Goal: Check status

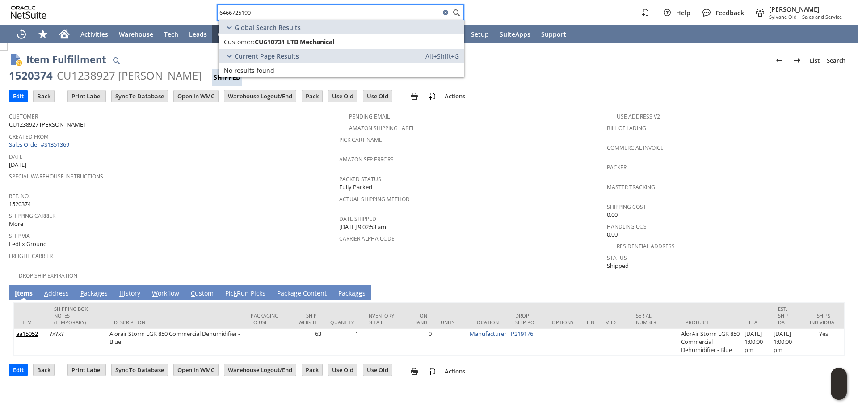
click at [804, 210] on div "Shipping Cost 0.00" at bounding box center [726, 209] width 238 height 19
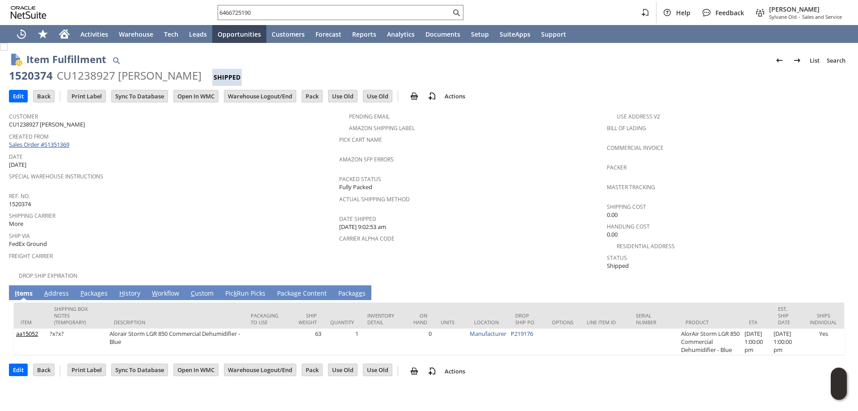
click at [59, 143] on link "Sales Order #S1351369" at bounding box center [40, 144] width 63 height 8
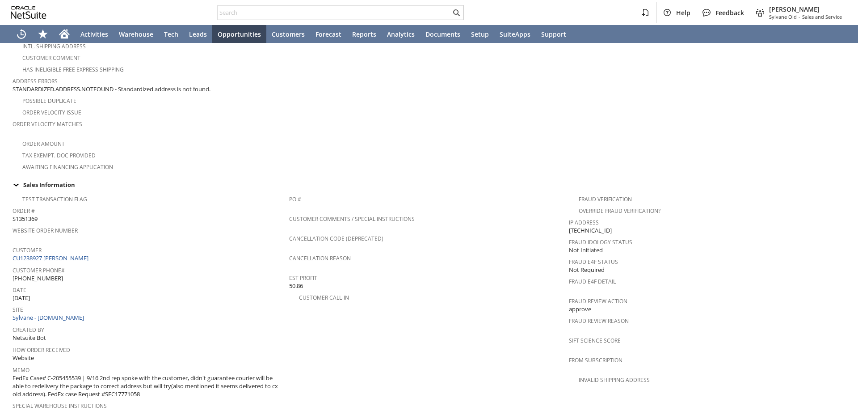
scroll to position [134, 0]
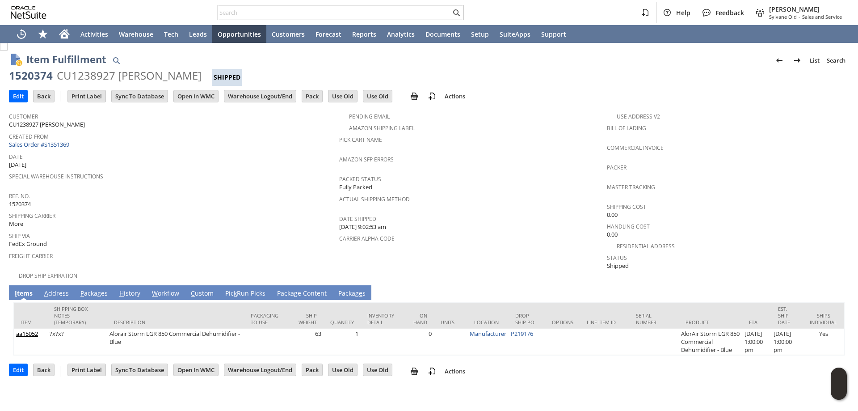
click at [361, 6] on div at bounding box center [341, 12] width 246 height 15
click at [368, 17] on input "text" at bounding box center [334, 12] width 233 height 11
paste input "6463778595"
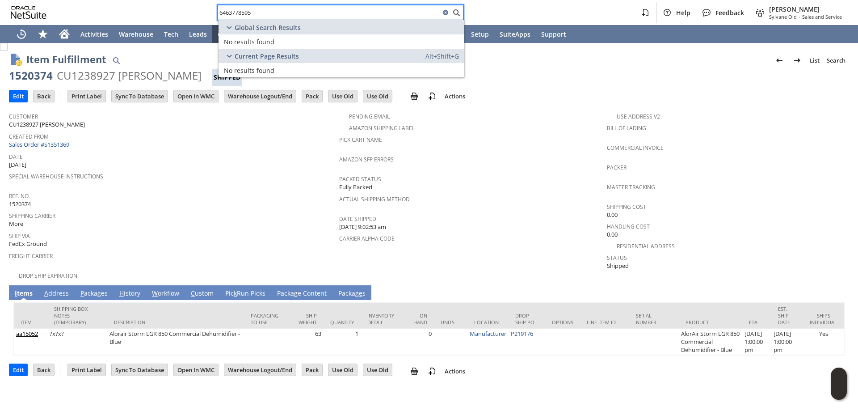
drag, startPoint x: 292, startPoint y: 15, endPoint x: 144, endPoint y: 8, distance: 147.6
click at [146, 9] on div "6463778595 Help Feedback [PERSON_NAME] Old - Sales and Service" at bounding box center [429, 12] width 858 height 25
paste input "[GEOGRAPHIC_DATA]"
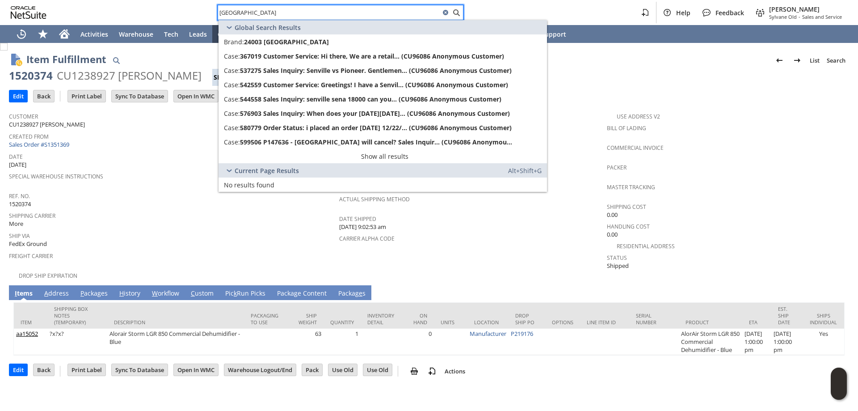
drag, startPoint x: 262, startPoint y: 10, endPoint x: 127, endPoint y: -5, distance: 135.7
click at [127, 0] on html "Senville Help Feedback [PERSON_NAME] Sylvane Old - Sales and Service Activities…" at bounding box center [429, 205] width 858 height 411
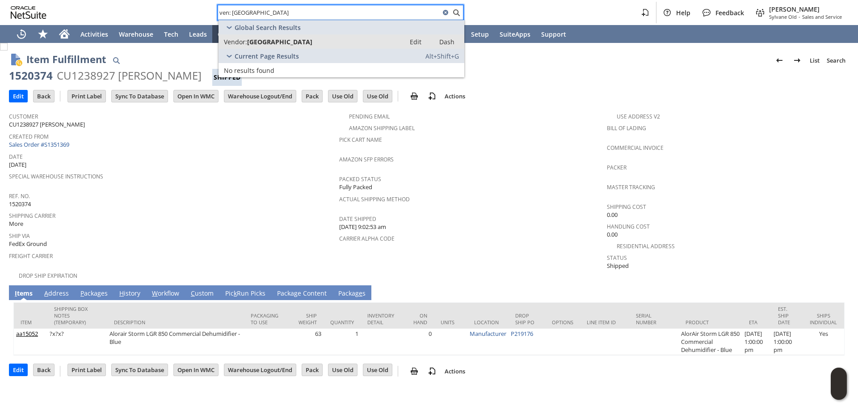
type input "ven: [GEOGRAPHIC_DATA]"
click at [265, 39] on span "[GEOGRAPHIC_DATA]" at bounding box center [279, 42] width 65 height 8
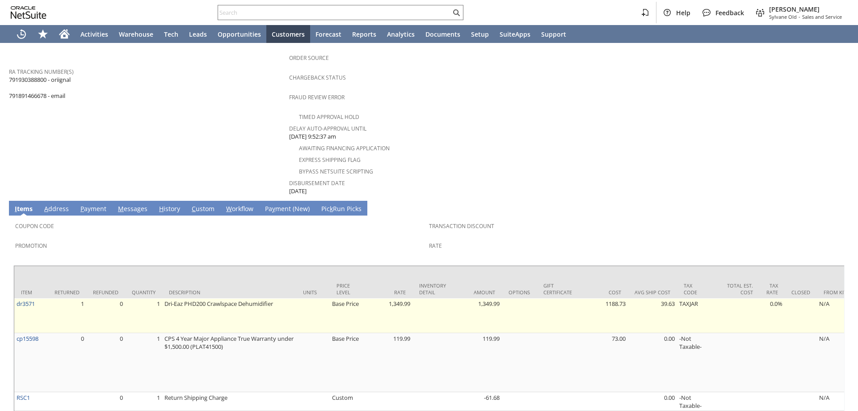
scroll to position [357, 0]
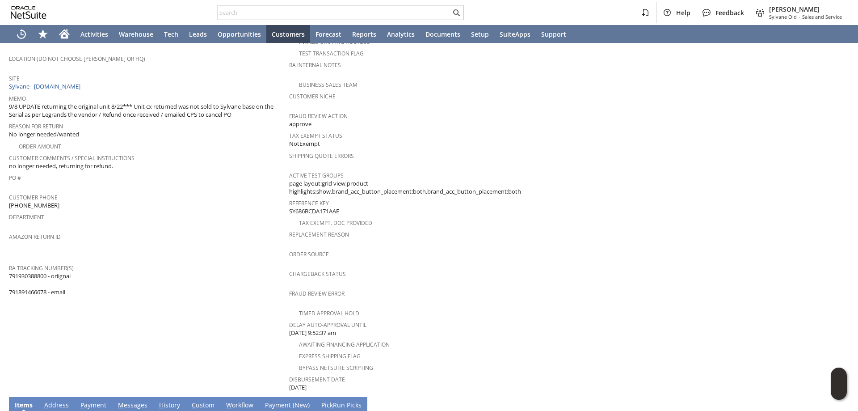
click at [166, 320] on td "Customer CU1223675 Steven Kerner Date 8/12/2025 Rtn. Auth. # RA89084 Created Fr…" at bounding box center [149, 171] width 280 height 441
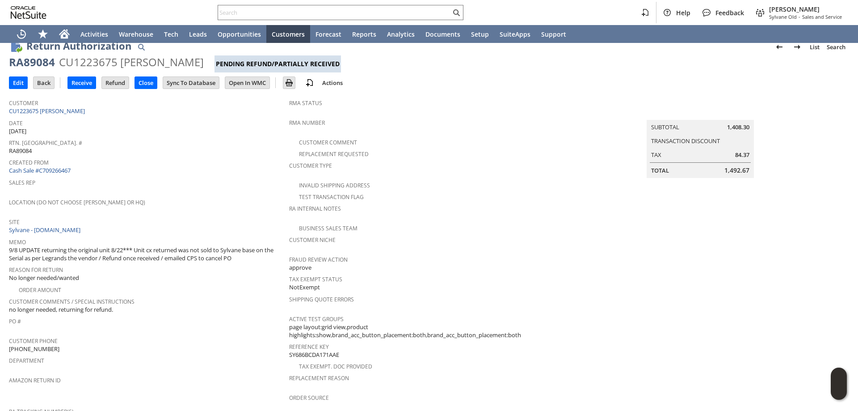
scroll to position [0, 0]
